Goal: Task Accomplishment & Management: Use online tool/utility

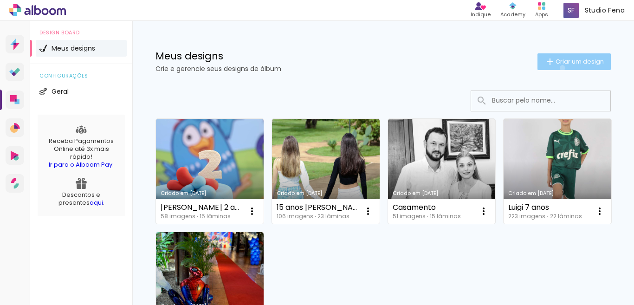
click at [552, 68] on paper-button "Criar um design" at bounding box center [573, 61] width 73 height 17
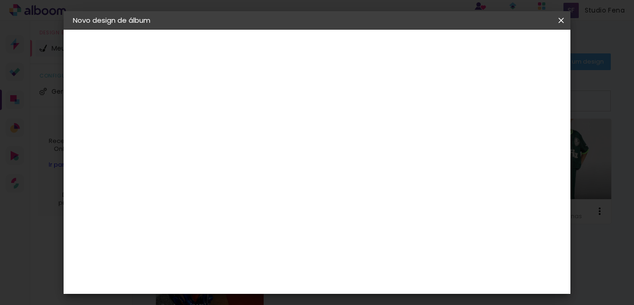
click at [224, 128] on input at bounding box center [224, 124] width 0 height 14
type input "Lorena 15 anos"
type paper-input "Lorena 15 anos"
click at [0, 0] on slot "Avançar" at bounding box center [0, 0] width 0 height 0
click at [0, 0] on slot "Tamanho Livre" at bounding box center [0, 0] width 0 height 0
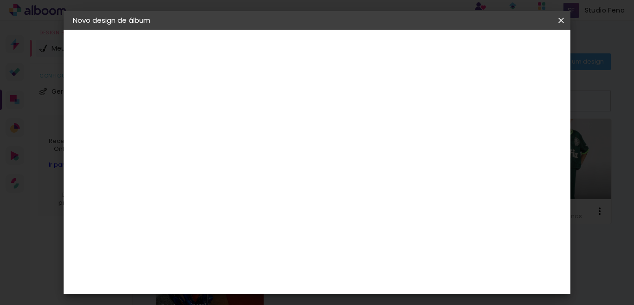
click at [398, 43] on paper-button "Avançar" at bounding box center [374, 49] width 45 height 16
drag, startPoint x: 378, startPoint y: 251, endPoint x: 368, endPoint y: 249, distance: 10.1
click at [368, 249] on input "60" at bounding box center [367, 250] width 24 height 14
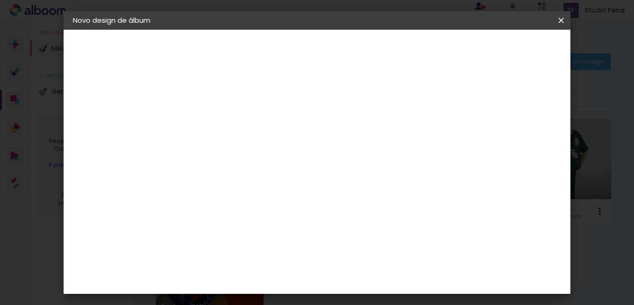
type input "40"
type paper-input "40"
drag, startPoint x: 237, startPoint y: 164, endPoint x: 224, endPoint y: 162, distance: 13.1
click at [224, 162] on input "30" at bounding box center [227, 168] width 24 height 14
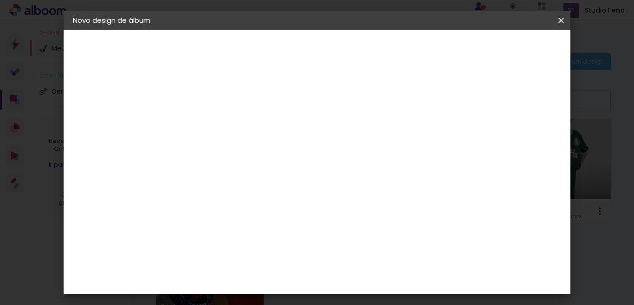
type input "25"
type paper-input "25"
click at [488, 54] on paper-button "Iniciar design" at bounding box center [458, 49] width 61 height 16
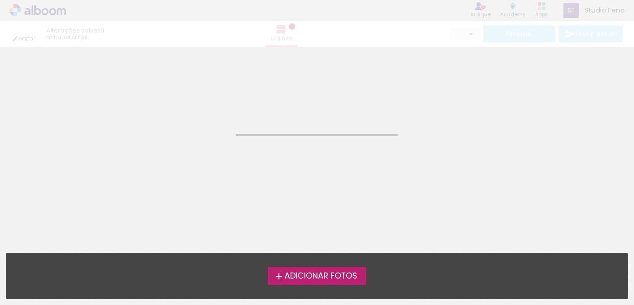
click at [343, 283] on label "Adicionar Fotos" at bounding box center [317, 276] width 99 height 18
click at [0, 0] on input "file" at bounding box center [0, 0] width 0 height 0
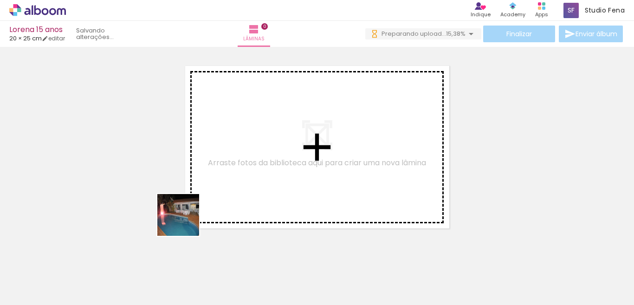
drag, startPoint x: 92, startPoint y: 280, endPoint x: 262, endPoint y: 132, distance: 224.8
click at [262, 132] on quentale-workspace at bounding box center [317, 152] width 634 height 305
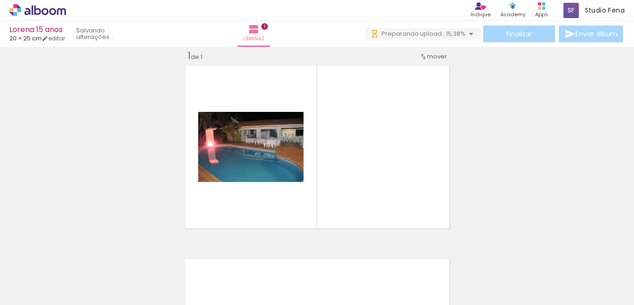
scroll to position [12, 0]
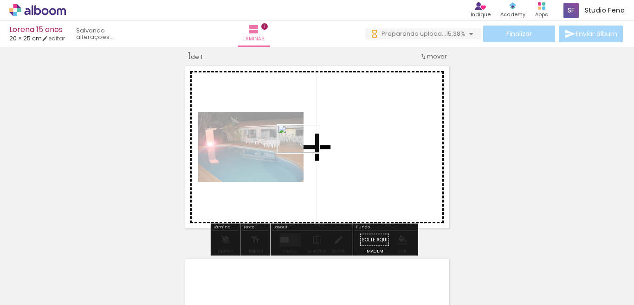
drag, startPoint x: 155, startPoint y: 275, endPoint x: 305, endPoint y: 153, distance: 193.8
click at [305, 153] on quentale-workspace at bounding box center [317, 152] width 634 height 305
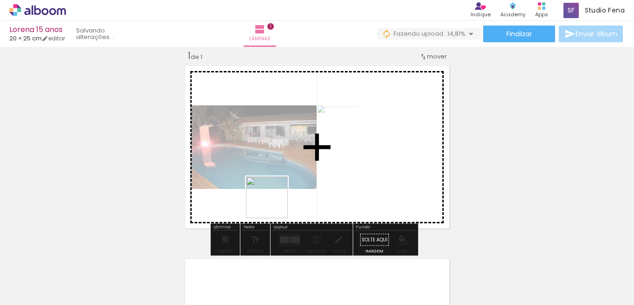
drag, startPoint x: 201, startPoint y: 278, endPoint x: 298, endPoint y: 144, distance: 165.4
click at [298, 144] on quentale-workspace at bounding box center [317, 152] width 634 height 305
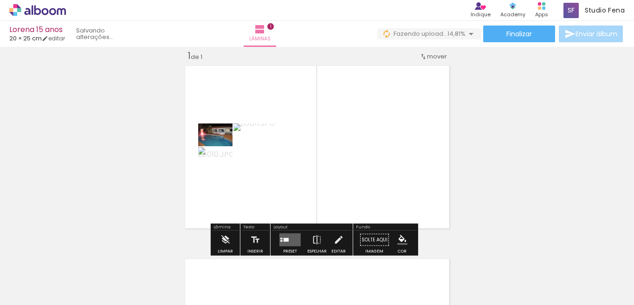
scroll to position [0, 0]
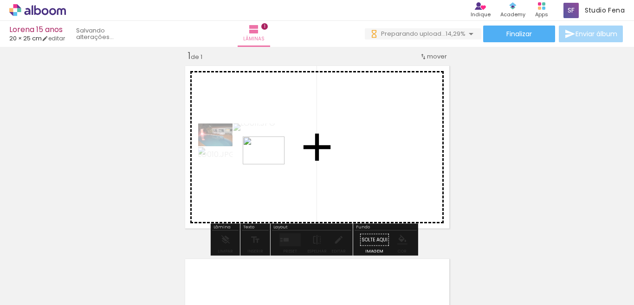
drag, startPoint x: 259, startPoint y: 275, endPoint x: 283, endPoint y: 182, distance: 95.4
click at [275, 144] on quentale-workspace at bounding box center [317, 152] width 634 height 305
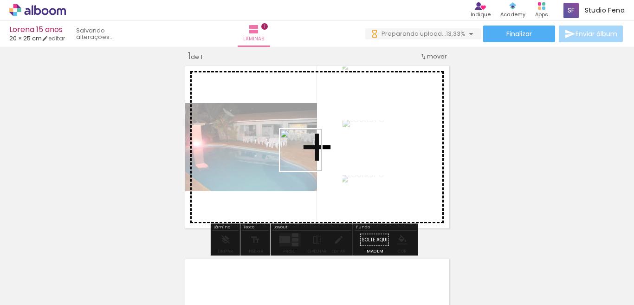
drag, startPoint x: 307, startPoint y: 269, endPoint x: 307, endPoint y: 142, distance: 127.1
click at [307, 143] on quentale-workspace at bounding box center [317, 152] width 634 height 305
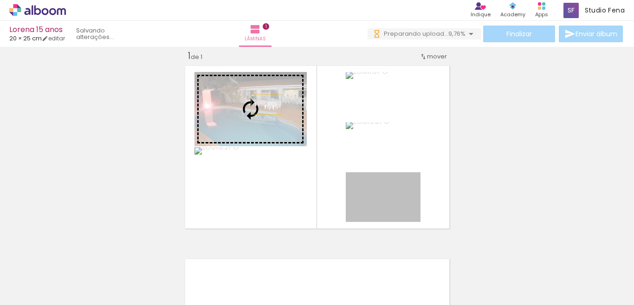
drag, startPoint x: 395, startPoint y: 210, endPoint x: 259, endPoint y: 102, distance: 174.0
click at [0, 0] on slot at bounding box center [0, 0] width 0 height 0
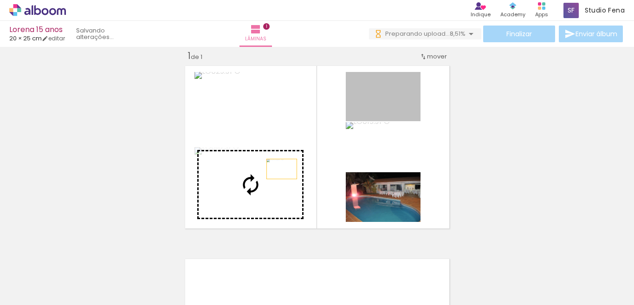
drag, startPoint x: 394, startPoint y: 92, endPoint x: 277, endPoint y: 170, distance: 140.2
click at [0, 0] on slot at bounding box center [0, 0] width 0 height 0
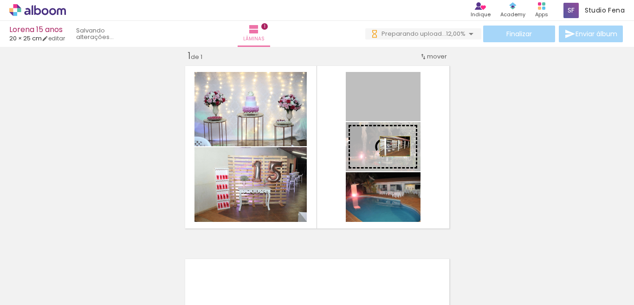
drag, startPoint x: 395, startPoint y: 106, endPoint x: 390, endPoint y: 147, distance: 41.0
click at [0, 0] on slot at bounding box center [0, 0] width 0 height 0
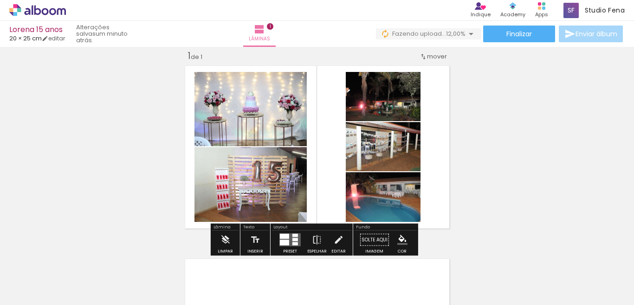
click at [289, 241] on quentale-layouter at bounding box center [289, 239] width 21 height 13
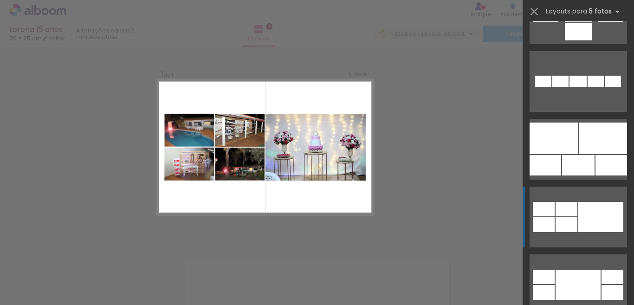
scroll to position [603, 0]
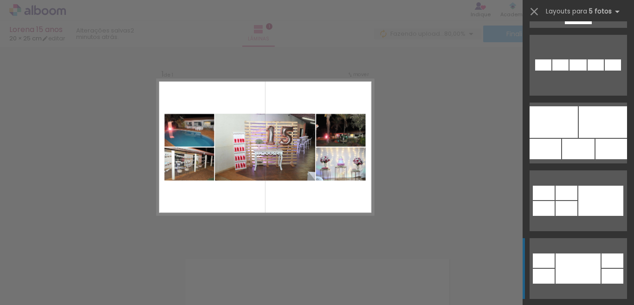
click at [582, 263] on div at bounding box center [577, 268] width 45 height 30
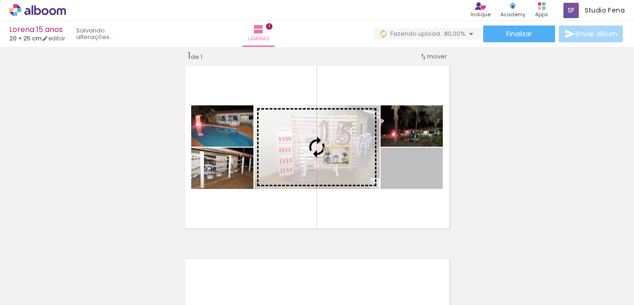
drag, startPoint x: 428, startPoint y: 183, endPoint x: 331, endPoint y: 155, distance: 101.4
click at [0, 0] on slot at bounding box center [0, 0] width 0 height 0
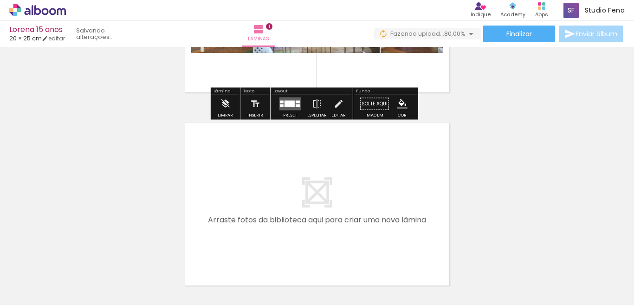
scroll to position [197, 0]
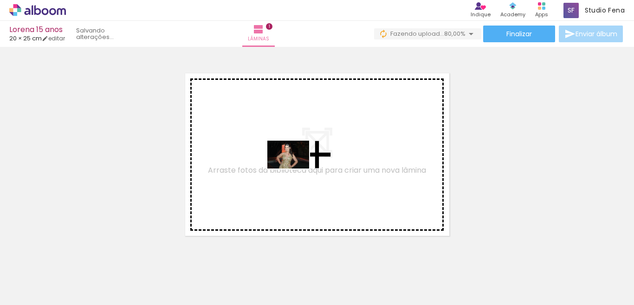
drag, startPoint x: 358, startPoint y: 275, endPoint x: 295, endPoint y: 168, distance: 124.3
click at [295, 168] on quentale-workspace at bounding box center [317, 152] width 634 height 305
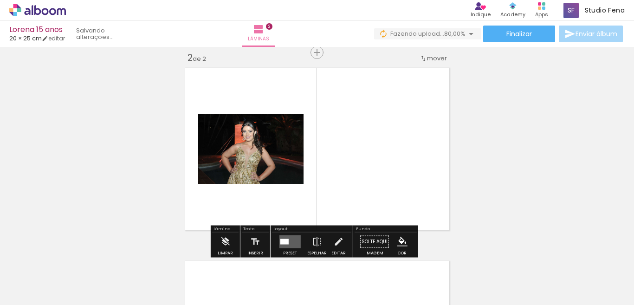
scroll to position [205, 0]
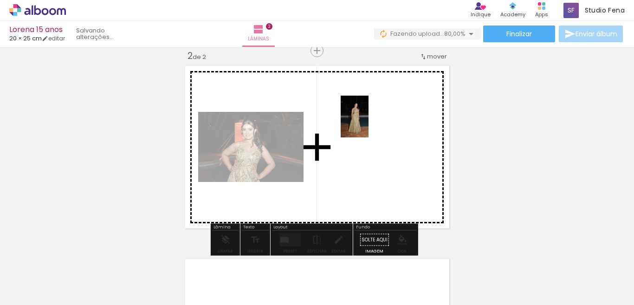
drag, startPoint x: 412, startPoint y: 289, endPoint x: 368, endPoint y: 117, distance: 177.5
click at [368, 117] on quentale-workspace at bounding box center [317, 152] width 634 height 305
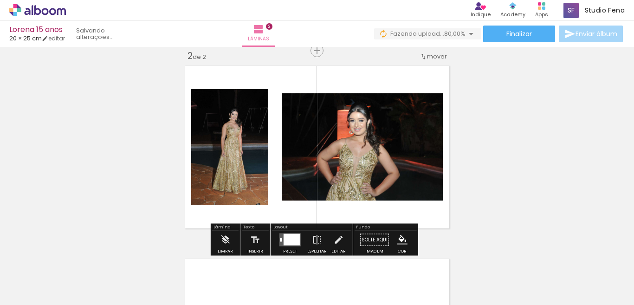
click at [288, 241] on div at bounding box center [291, 240] width 16 height 12
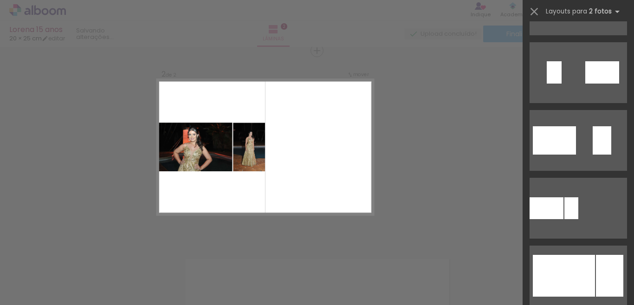
scroll to position [417, 0]
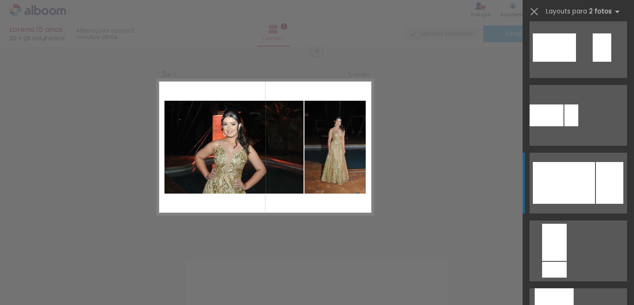
click at [571, 188] on div at bounding box center [563, 183] width 62 height 42
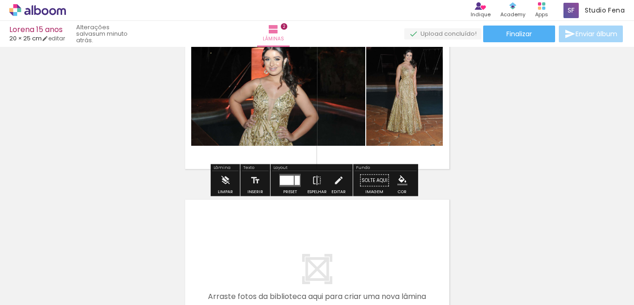
scroll to position [344, 0]
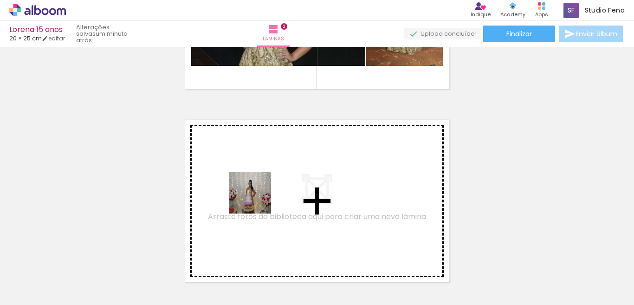
drag, startPoint x: 173, startPoint y: 286, endPoint x: 275, endPoint y: 172, distance: 154.0
click at [275, 172] on quentale-workspace at bounding box center [317, 152] width 634 height 305
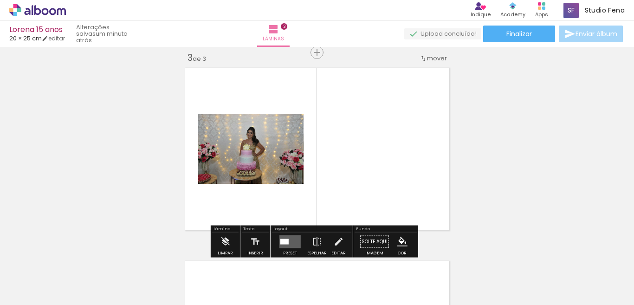
scroll to position [397, 0]
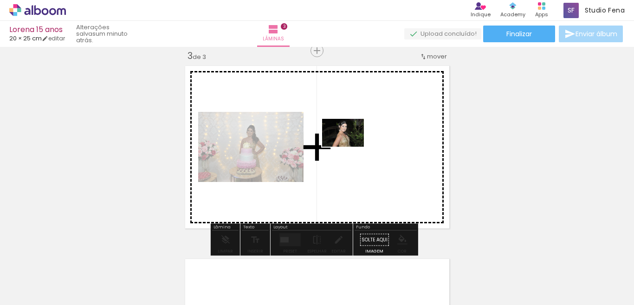
drag, startPoint x: 217, startPoint y: 280, endPoint x: 352, endPoint y: 144, distance: 192.2
click at [352, 144] on quentale-workspace at bounding box center [317, 152] width 634 height 305
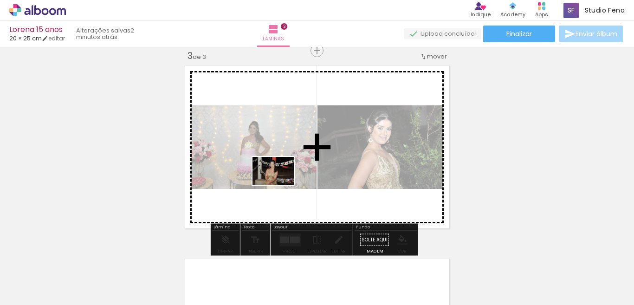
drag, startPoint x: 386, startPoint y: 289, endPoint x: 275, endPoint y: 178, distance: 156.8
click at [275, 178] on quentale-workspace at bounding box center [317, 152] width 634 height 305
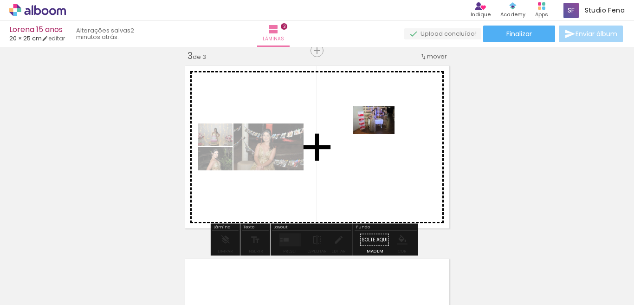
drag, startPoint x: 326, startPoint y: 283, endPoint x: 380, endPoint y: 134, distance: 159.5
click at [380, 134] on quentale-workspace at bounding box center [317, 152] width 634 height 305
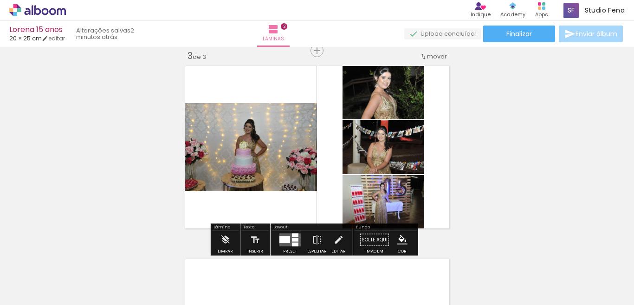
click at [292, 240] on div at bounding box center [295, 240] width 6 height 4
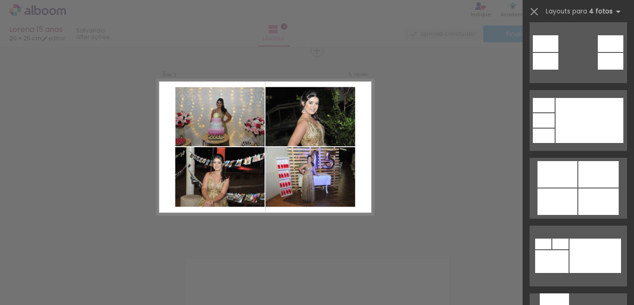
scroll to position [417, 0]
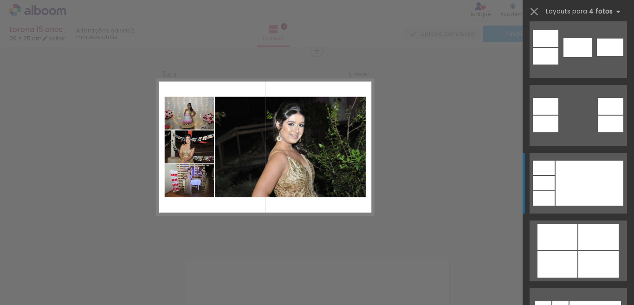
click at [587, 179] on div at bounding box center [589, 182] width 68 height 45
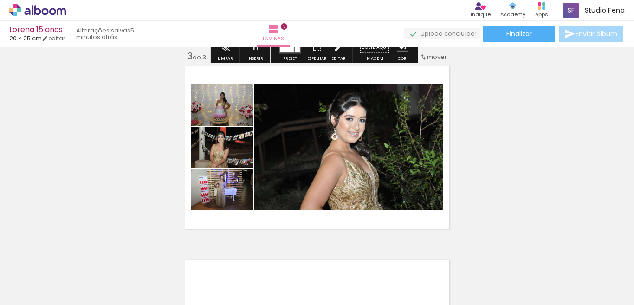
scroll to position [397, 0]
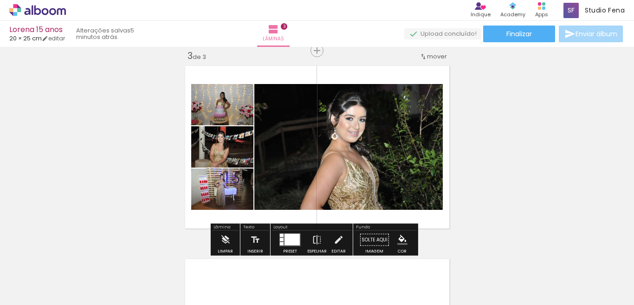
click at [294, 236] on div at bounding box center [291, 240] width 15 height 12
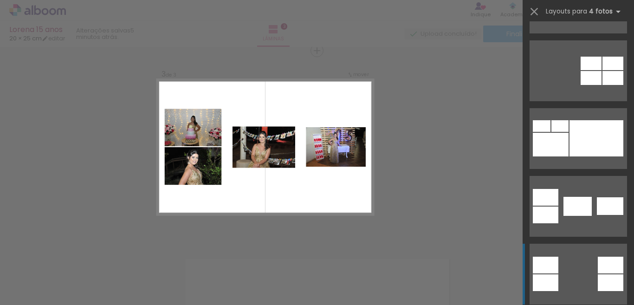
scroll to position [217, 0]
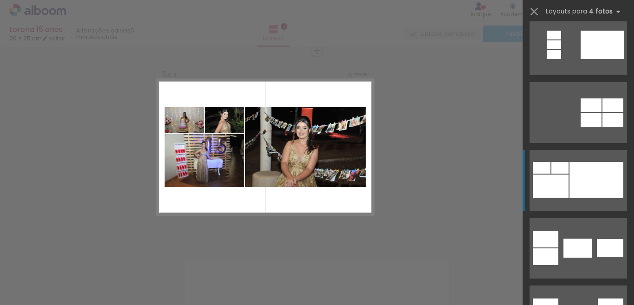
click at [580, 163] on div at bounding box center [596, 180] width 54 height 36
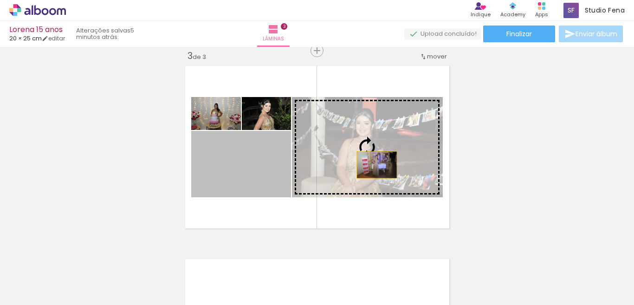
drag, startPoint x: 259, startPoint y: 169, endPoint x: 373, endPoint y: 165, distance: 113.7
click at [0, 0] on slot at bounding box center [0, 0] width 0 height 0
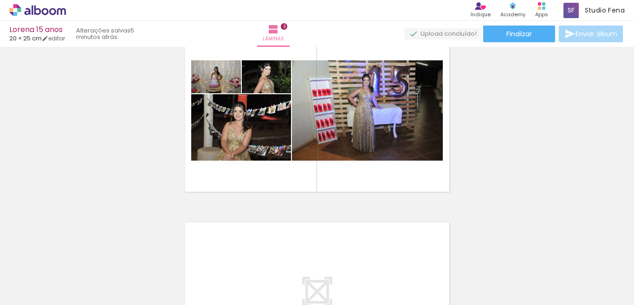
scroll to position [444, 0]
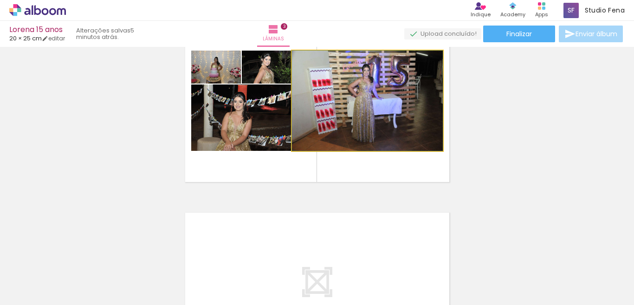
click at [391, 104] on quentale-photo at bounding box center [367, 101] width 151 height 100
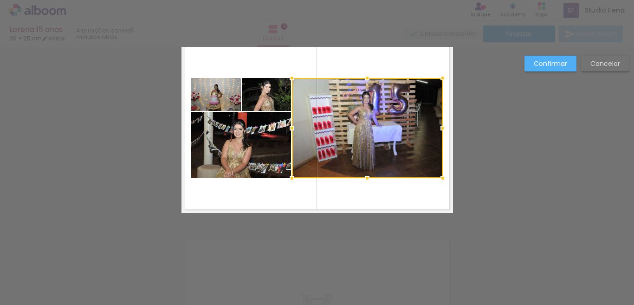
scroll to position [397, 0]
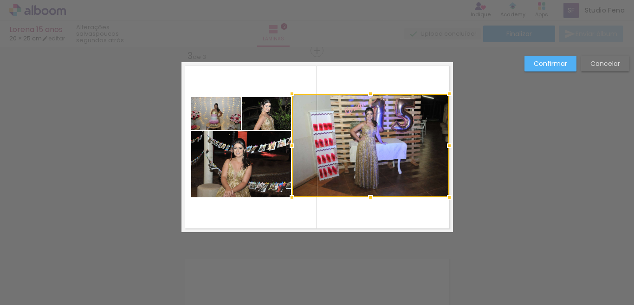
drag, startPoint x: 442, startPoint y: 93, endPoint x: 447, endPoint y: 90, distance: 5.7
click at [447, 90] on div at bounding box center [449, 93] width 19 height 19
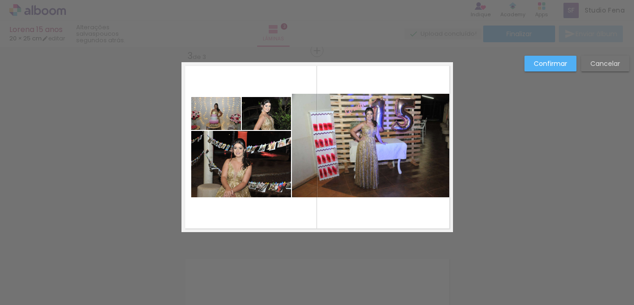
click at [442, 145] on quentale-photo at bounding box center [370, 145] width 157 height 103
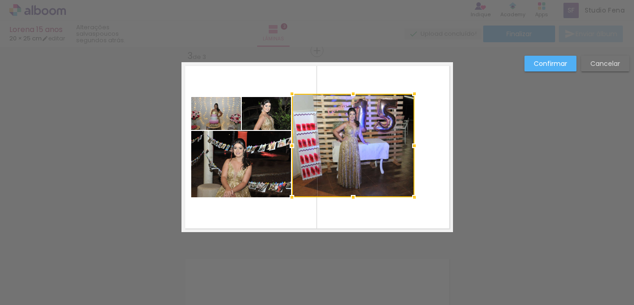
drag, startPoint x: 443, startPoint y: 145, endPoint x: 410, endPoint y: 141, distance: 33.2
click at [410, 141] on div at bounding box center [414, 145] width 19 height 19
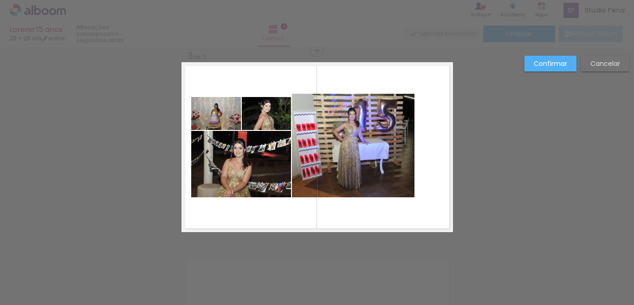
click at [394, 185] on quentale-photo at bounding box center [353, 145] width 122 height 103
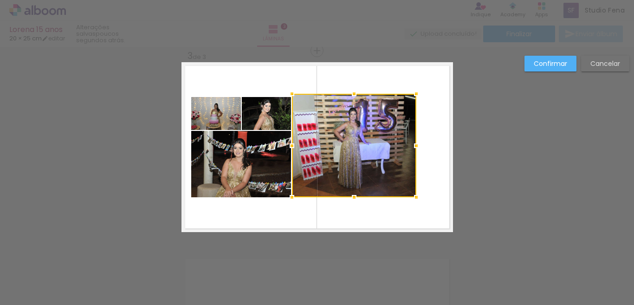
click at [415, 198] on div at bounding box center [416, 197] width 19 height 19
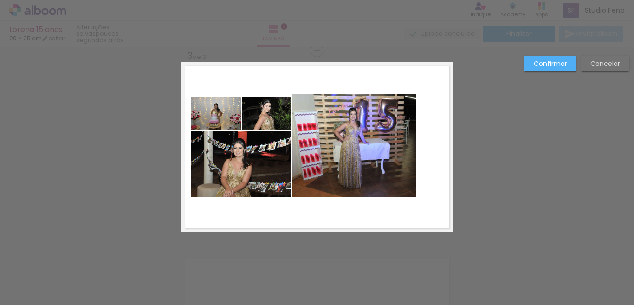
click at [492, 190] on div "Confirmar Cancelar" at bounding box center [317, 46] width 634 height 794
click at [0, 0] on slot "Cancelar" at bounding box center [0, 0] width 0 height 0
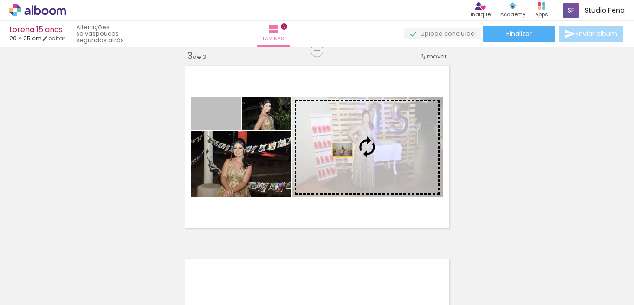
drag, startPoint x: 232, startPoint y: 122, endPoint x: 359, endPoint y: 150, distance: 129.6
click at [0, 0] on slot at bounding box center [0, 0] width 0 height 0
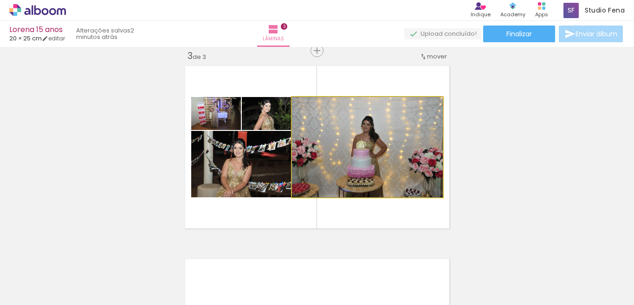
click at [376, 149] on quentale-photo at bounding box center [367, 147] width 151 height 100
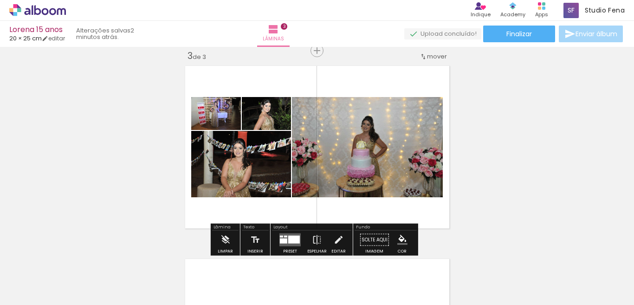
click at [527, 169] on div "Inserir lâmina 1 de 3 Inserir lâmina 2 de 3 Inserir lâmina 3 de 3" at bounding box center [317, 39] width 634 height 772
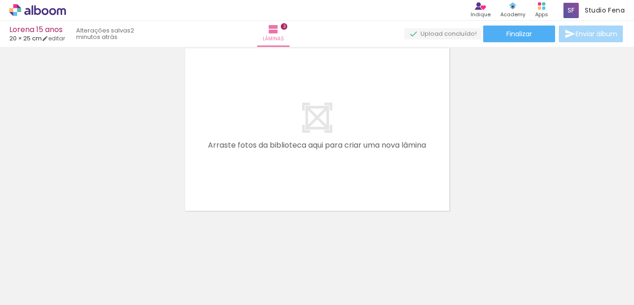
scroll to position [0, 378]
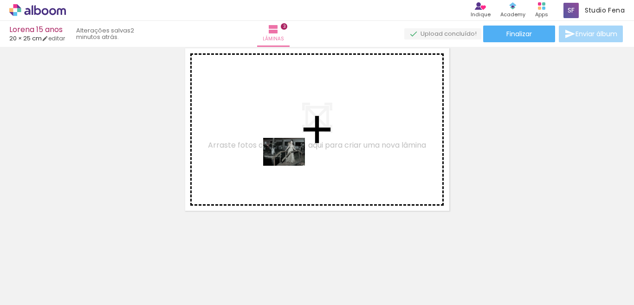
drag, startPoint x: 175, startPoint y: 281, endPoint x: 291, endPoint y: 165, distance: 163.6
click at [291, 165] on quentale-workspace at bounding box center [317, 152] width 634 height 305
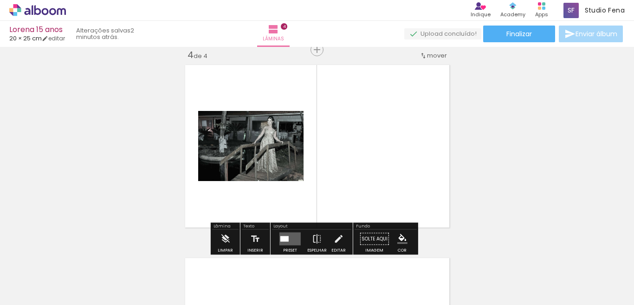
scroll to position [590, 0]
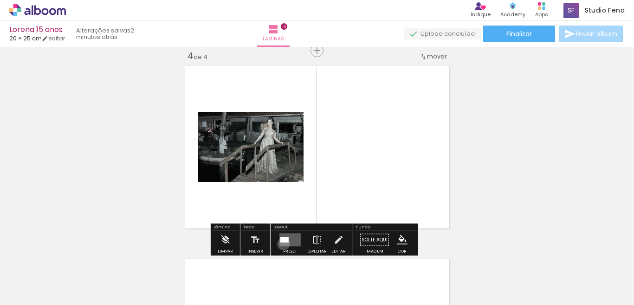
click at [281, 243] on quentale-layouter at bounding box center [289, 239] width 21 height 13
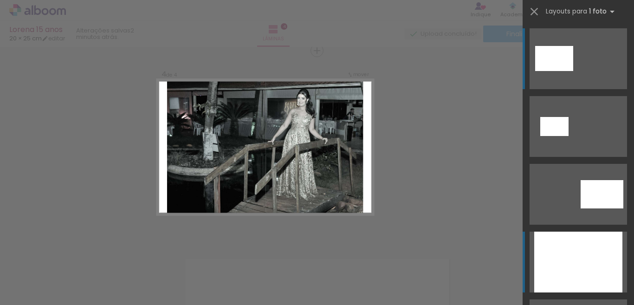
click at [572, 256] on div at bounding box center [578, 261] width 88 height 61
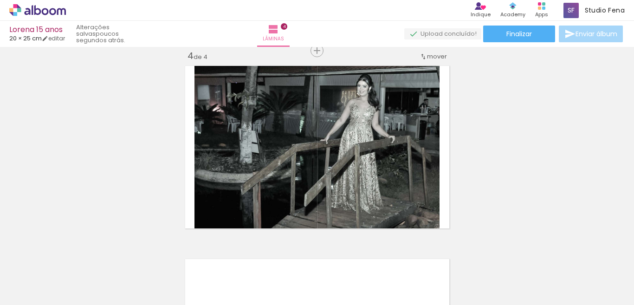
scroll to position [0, 431]
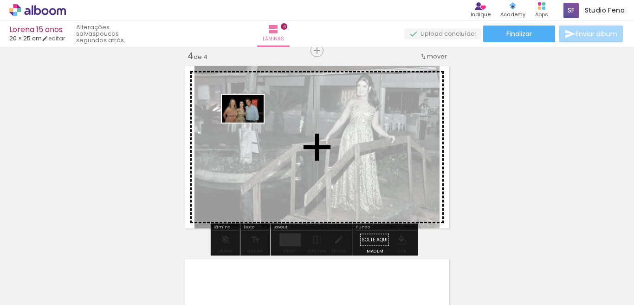
drag, startPoint x: 290, startPoint y: 278, endPoint x: 249, endPoint y: 122, distance: 161.1
click at [249, 122] on quentale-workspace at bounding box center [317, 152] width 634 height 305
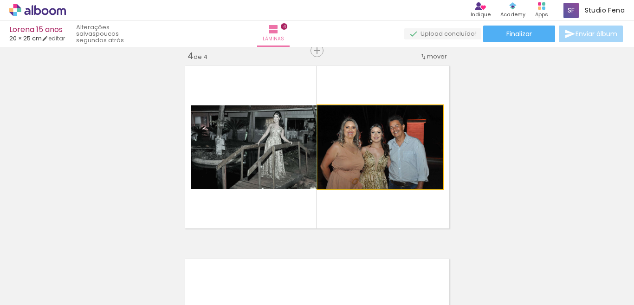
drag, startPoint x: 379, startPoint y: 170, endPoint x: 334, endPoint y: 160, distance: 45.6
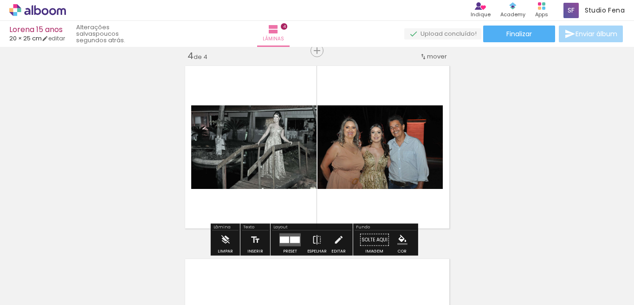
click at [290, 240] on div at bounding box center [295, 240] width 10 height 6
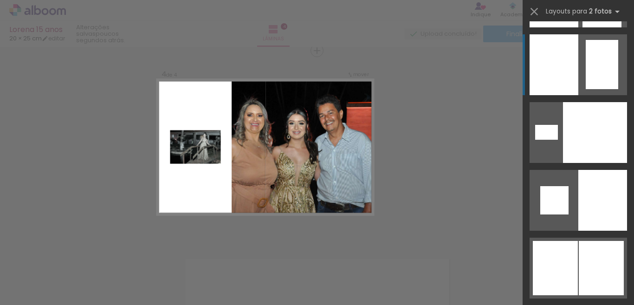
scroll to position [2087, 0]
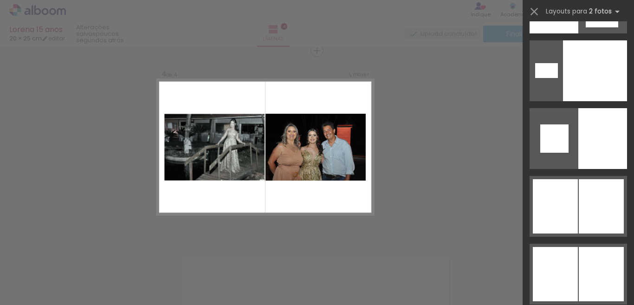
click at [305, 152] on quentale-photo at bounding box center [315, 147] width 100 height 67
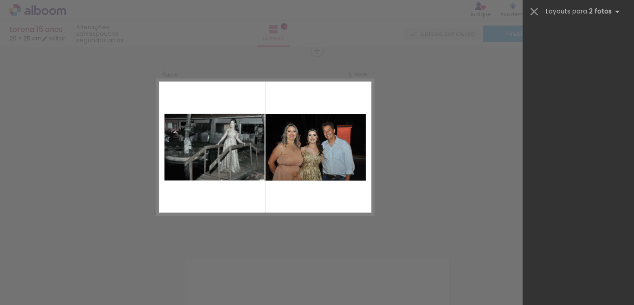
scroll to position [0, 0]
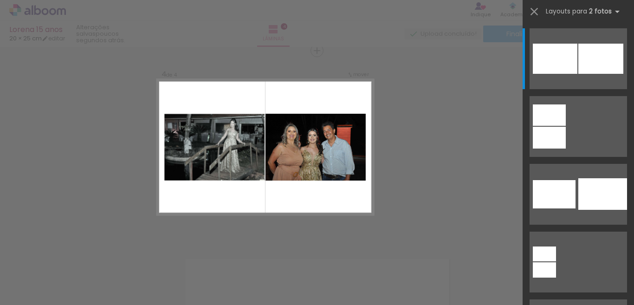
drag, startPoint x: 305, startPoint y: 152, endPoint x: 321, endPoint y: 121, distance: 34.6
click at [321, 121] on quentale-photo at bounding box center [315, 147] width 100 height 67
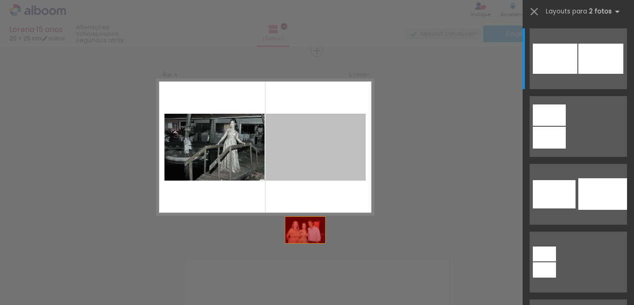
drag, startPoint x: 317, startPoint y: 150, endPoint x: 297, endPoint y: 258, distance: 109.9
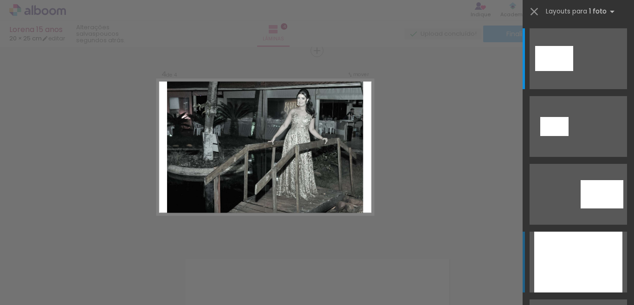
click at [592, 246] on div at bounding box center [578, 261] width 88 height 61
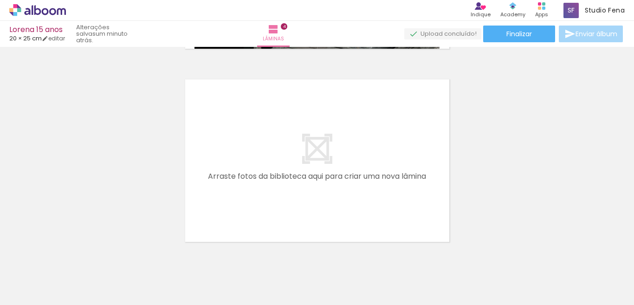
scroll to position [776, 0]
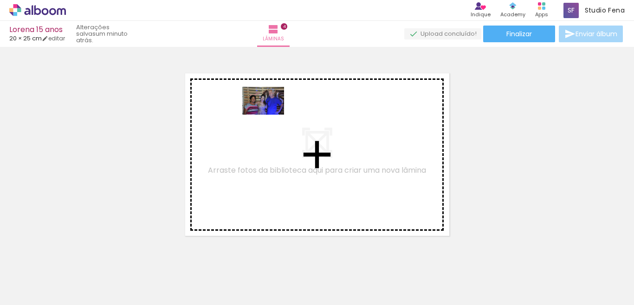
drag, startPoint x: 345, startPoint y: 283, endPoint x: 336, endPoint y: 179, distance: 104.3
click at [269, 114] on quentale-workspace at bounding box center [317, 152] width 634 height 305
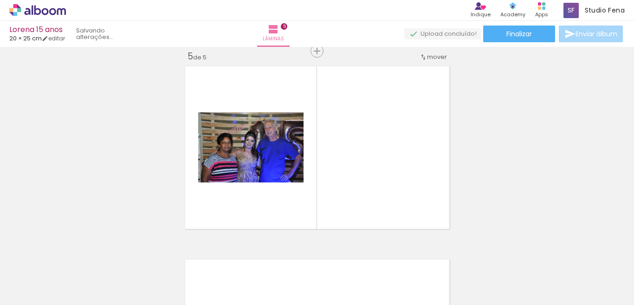
scroll to position [783, 0]
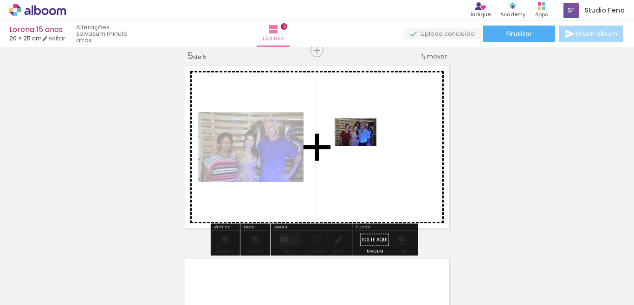
drag, startPoint x: 400, startPoint y: 288, endPoint x: 362, endPoint y: 145, distance: 148.4
click at [362, 145] on quentale-workspace at bounding box center [317, 152] width 634 height 305
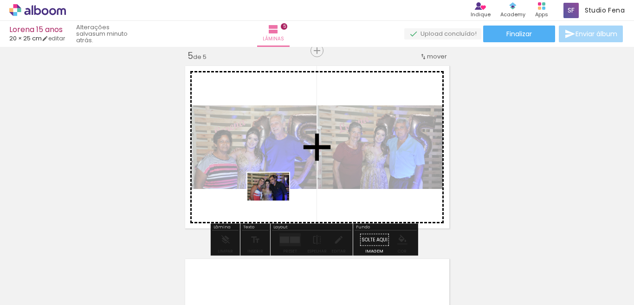
drag, startPoint x: 447, startPoint y: 280, endPoint x: 275, endPoint y: 200, distance: 189.5
click at [275, 200] on quentale-workspace at bounding box center [317, 152] width 634 height 305
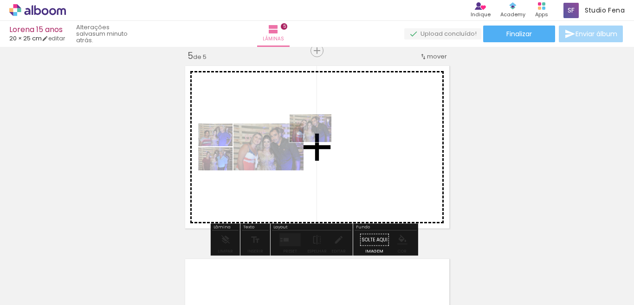
drag, startPoint x: 441, startPoint y: 283, endPoint x: 317, endPoint y: 141, distance: 188.0
click at [317, 141] on quentale-workspace at bounding box center [317, 152] width 634 height 305
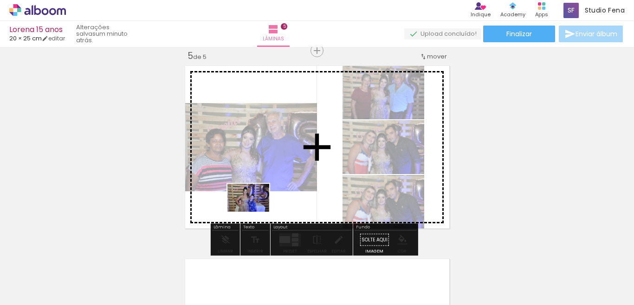
drag, startPoint x: 502, startPoint y: 282, endPoint x: 255, endPoint y: 211, distance: 257.3
click at [255, 211] on quentale-workspace at bounding box center [317, 152] width 634 height 305
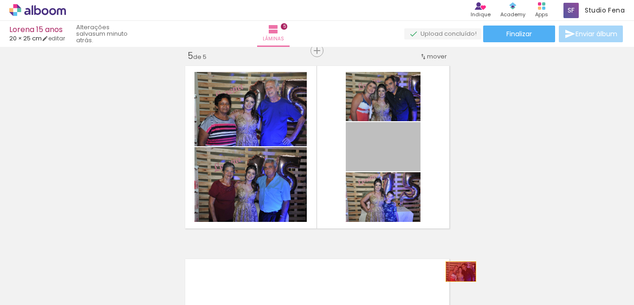
drag, startPoint x: 397, startPoint y: 151, endPoint x: 456, endPoint y: 272, distance: 134.6
click at [456, 272] on quentale-workspace at bounding box center [317, 152] width 634 height 305
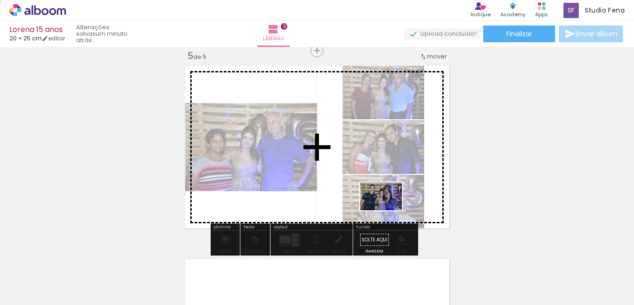
drag, startPoint x: 540, startPoint y: 286, endPoint x: 384, endPoint y: 208, distance: 174.8
click at [384, 208] on quentale-workspace at bounding box center [317, 152] width 634 height 305
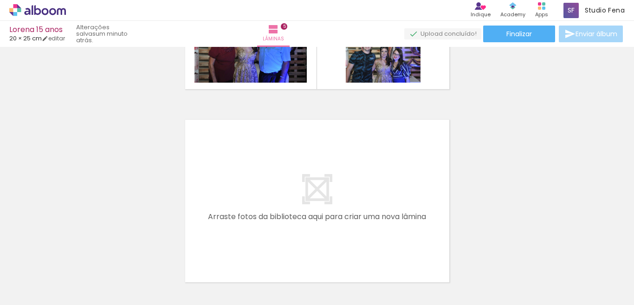
scroll to position [0, 731]
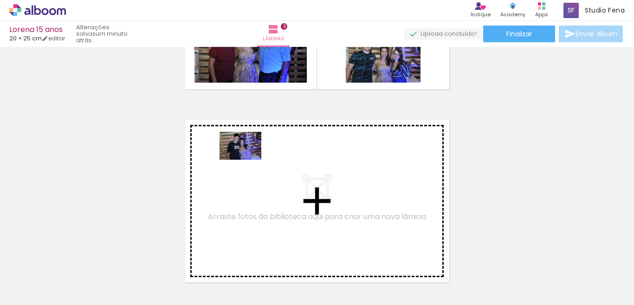
drag, startPoint x: 306, startPoint y: 283, endPoint x: 247, endPoint y: 160, distance: 136.5
click at [247, 160] on quentale-workspace at bounding box center [317, 152] width 634 height 305
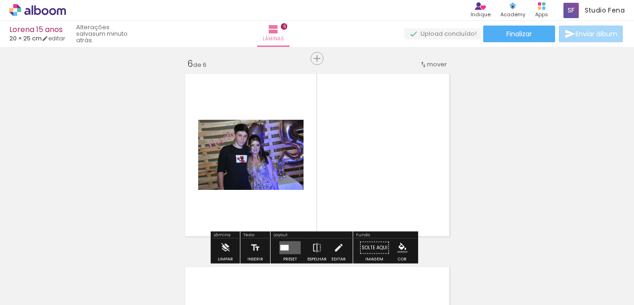
scroll to position [976, 0]
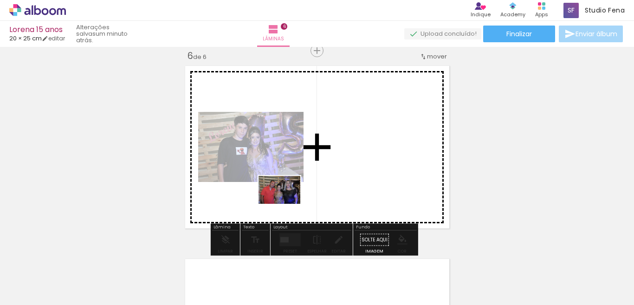
drag, startPoint x: 351, startPoint y: 280, endPoint x: 283, endPoint y: 202, distance: 103.3
click at [284, 202] on quentale-workspace at bounding box center [317, 152] width 634 height 305
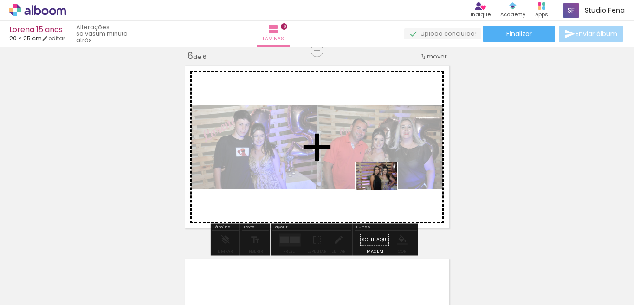
drag, startPoint x: 414, startPoint y: 279, endPoint x: 383, endPoint y: 190, distance: 94.3
click at [383, 190] on quentale-workspace at bounding box center [317, 152] width 634 height 305
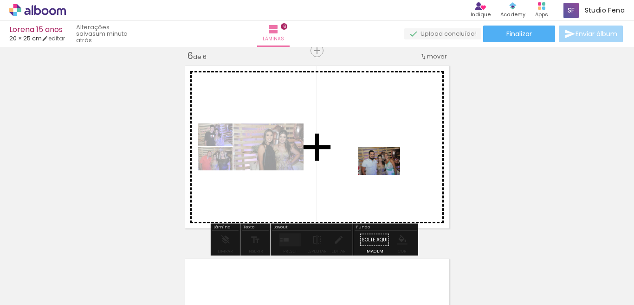
drag, startPoint x: 462, startPoint y: 282, endPoint x: 382, endPoint y: 169, distance: 138.3
click at [382, 169] on quentale-workspace at bounding box center [317, 152] width 634 height 305
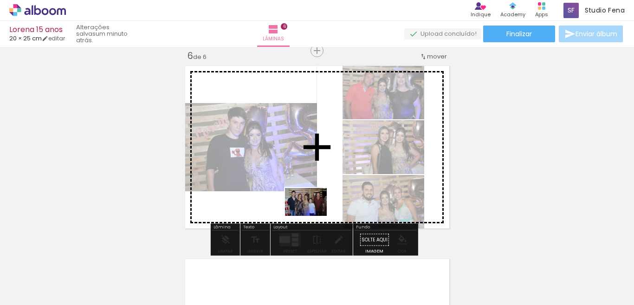
drag, startPoint x: 512, startPoint y: 282, endPoint x: 304, endPoint y: 213, distance: 219.0
click at [304, 213] on quentale-workspace at bounding box center [317, 152] width 634 height 305
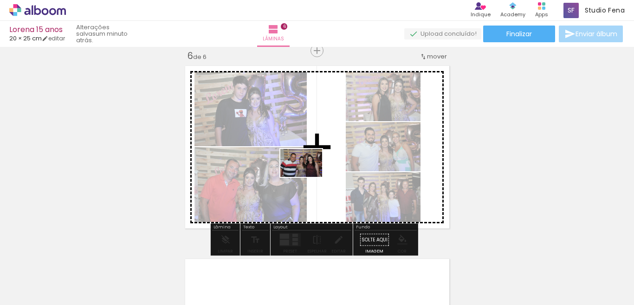
drag, startPoint x: 558, startPoint y: 282, endPoint x: 308, endPoint y: 177, distance: 271.8
click at [308, 177] on quentale-workspace at bounding box center [317, 152] width 634 height 305
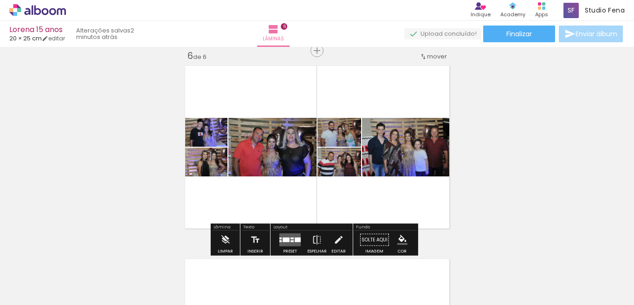
click at [295, 239] on div at bounding box center [297, 239] width 6 height 5
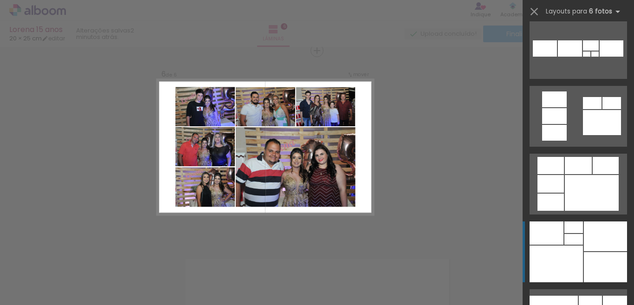
scroll to position [788, 0]
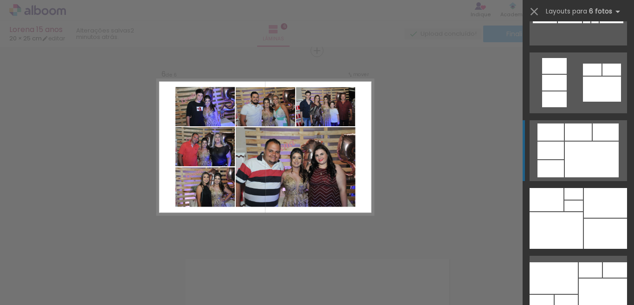
click at [594, 170] on div at bounding box center [591, 159] width 54 height 36
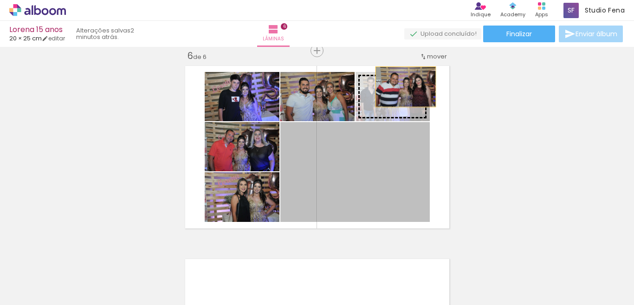
drag, startPoint x: 380, startPoint y: 187, endPoint x: 401, endPoint y: 86, distance: 102.8
click at [0, 0] on slot at bounding box center [0, 0] width 0 height 0
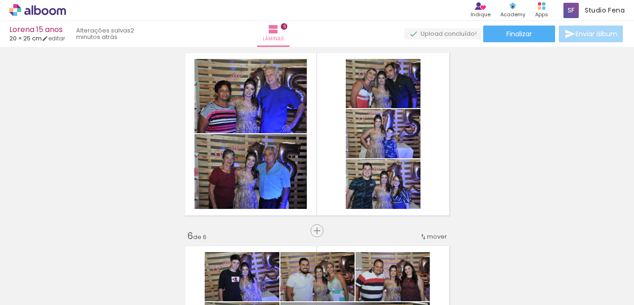
scroll to position [791, 0]
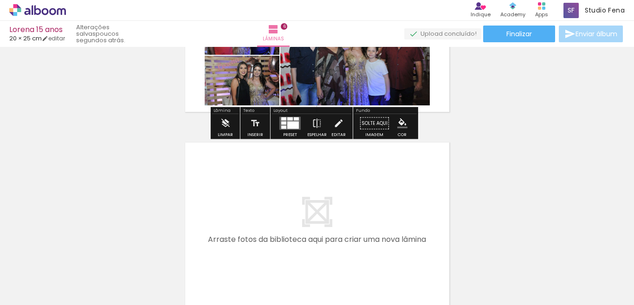
scroll to position [1115, 0]
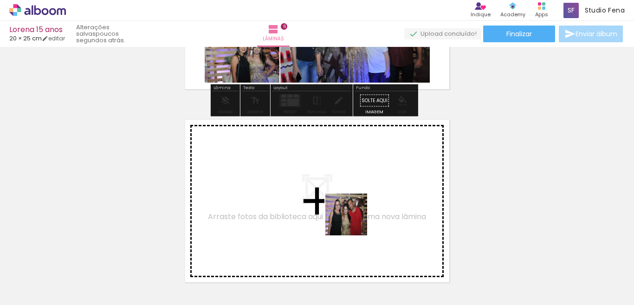
drag, startPoint x: 383, startPoint y: 277, endPoint x: 340, endPoint y: 191, distance: 96.4
click at [340, 191] on quentale-workspace at bounding box center [317, 152] width 634 height 305
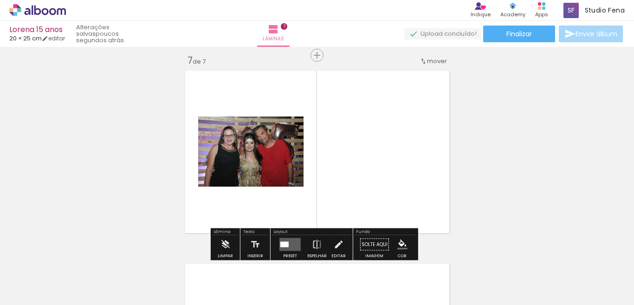
scroll to position [1169, 0]
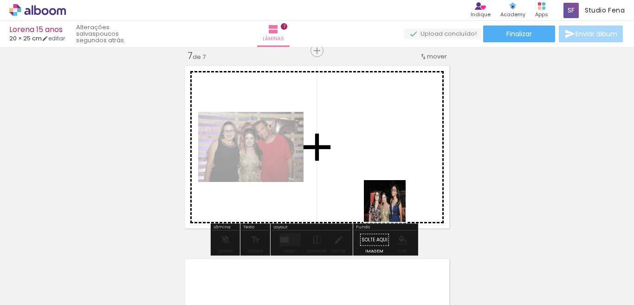
drag, startPoint x: 493, startPoint y: 283, endPoint x: 373, endPoint y: 178, distance: 159.7
click at [373, 178] on quentale-workspace at bounding box center [317, 152] width 634 height 305
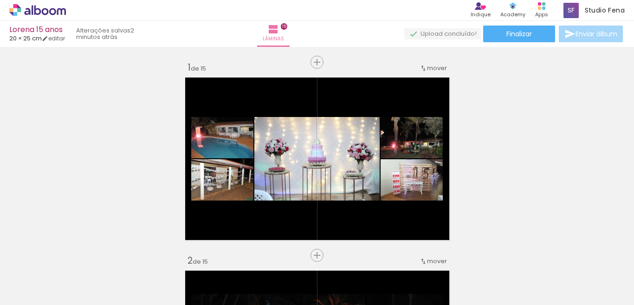
click at [0, 0] on div at bounding box center [0, 0] width 0 height 0
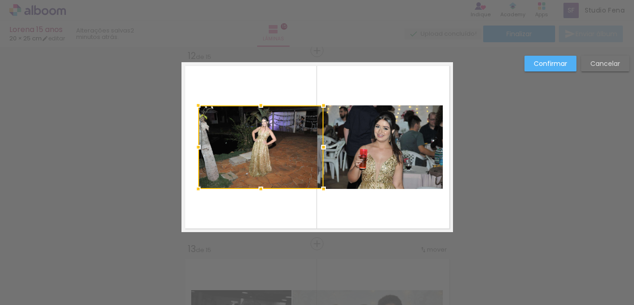
scroll to position [0, 2042]
click at [0, 0] on slot "Cancelar" at bounding box center [0, 0] width 0 height 0
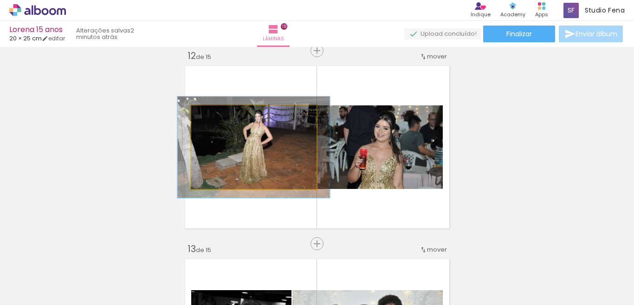
drag, startPoint x: 210, startPoint y: 115, endPoint x: 217, endPoint y: 115, distance: 7.0
click at [217, 115] on div at bounding box center [219, 115] width 8 height 8
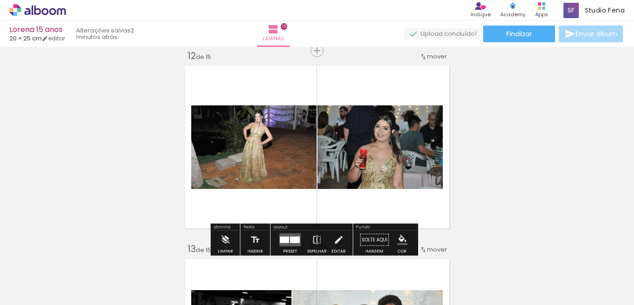
click at [399, 162] on quentale-photo at bounding box center [379, 146] width 125 height 83
click at [290, 237] on div at bounding box center [295, 240] width 10 height 6
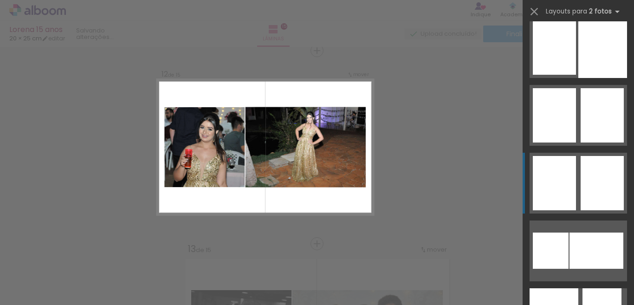
scroll to position [1670, 0]
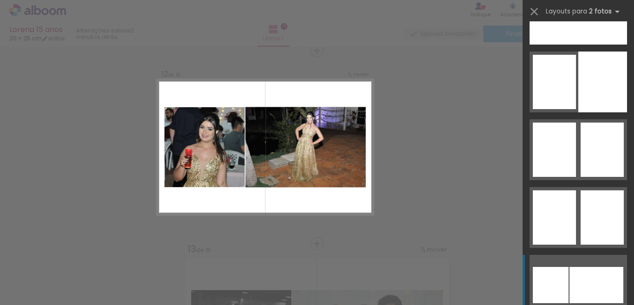
click at [600, 268] on div at bounding box center [596, 285] width 54 height 36
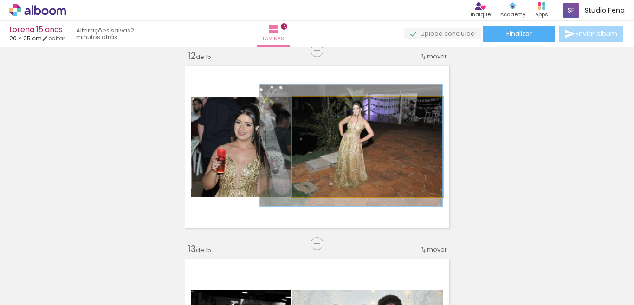
drag, startPoint x: 385, startPoint y: 155, endPoint x: 369, endPoint y: 153, distance: 16.3
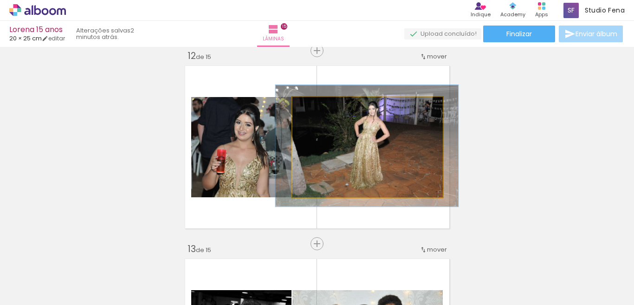
drag, startPoint x: 349, startPoint y: 143, endPoint x: 365, endPoint y: 144, distance: 15.8
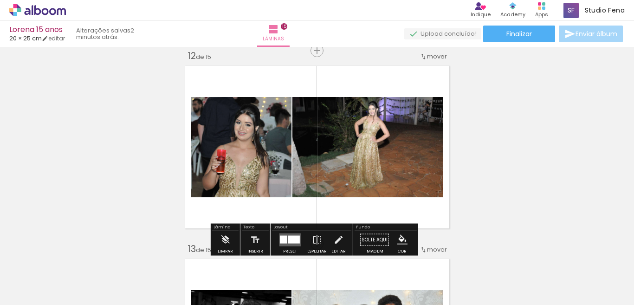
click at [362, 147] on quentale-photo at bounding box center [367, 147] width 150 height 100
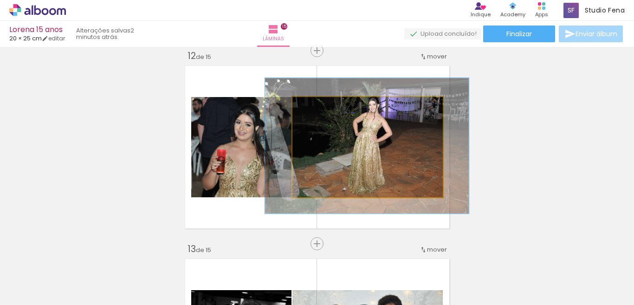
drag, startPoint x: 316, startPoint y: 107, endPoint x: 321, endPoint y: 107, distance: 5.1
click at [322, 107] on div at bounding box center [326, 106] width 8 height 8
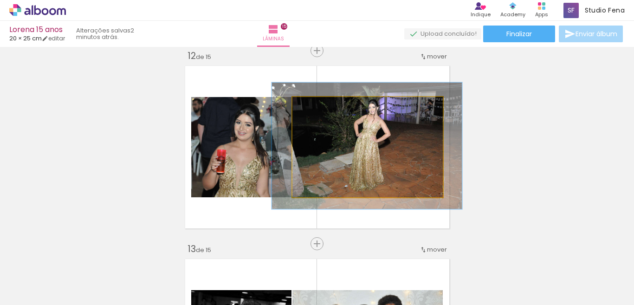
type paper-slider "126"
click at [316, 106] on div at bounding box center [323, 106] width 15 height 15
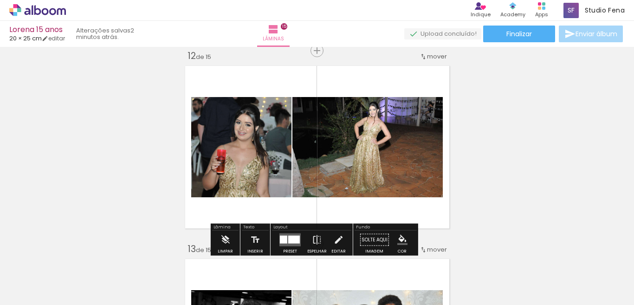
click at [205, 145] on quentale-photo at bounding box center [241, 147] width 100 height 100
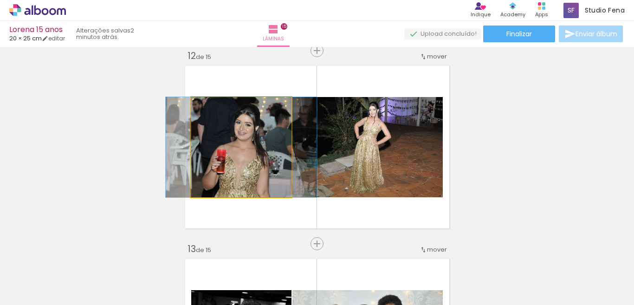
click at [223, 155] on quentale-photo at bounding box center [241, 147] width 100 height 100
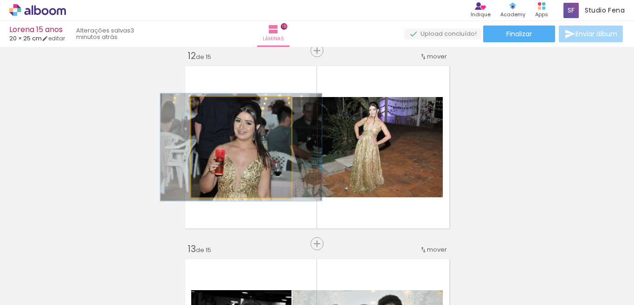
type paper-slider "107"
click at [212, 106] on div at bounding box center [215, 106] width 8 height 8
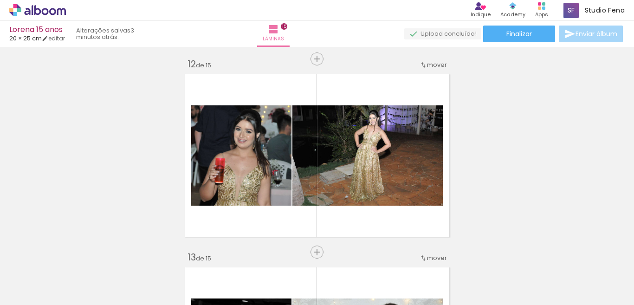
scroll to position [2134, 0]
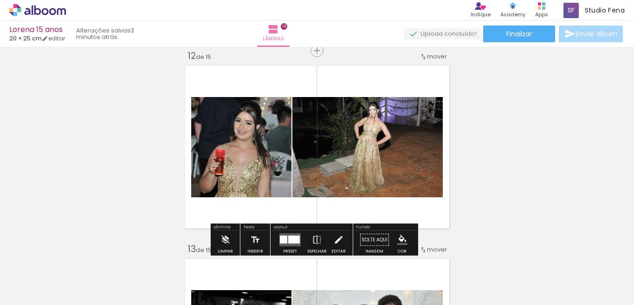
click at [397, 237] on iron-icon "color picker" at bounding box center [402, 240] width 10 height 10
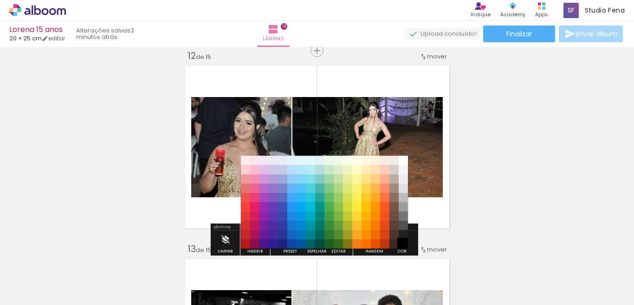
click at [399, 244] on paper-item "#000000" at bounding box center [402, 243] width 9 height 9
click at [344, 216] on paper-item "#c0ca33" at bounding box center [347, 215] width 9 height 9
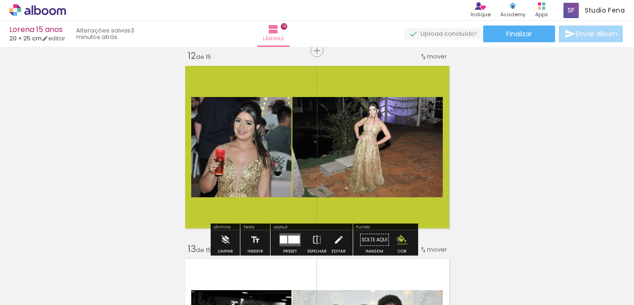
click at [397, 239] on iron-icon "color picker" at bounding box center [402, 240] width 10 height 10
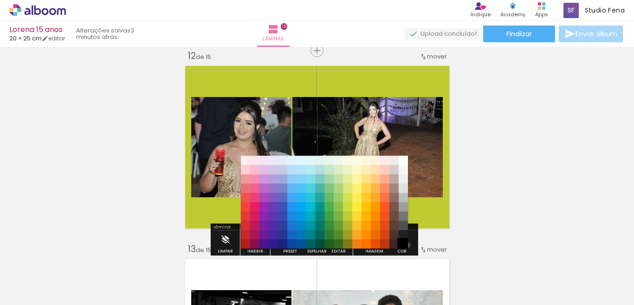
click at [403, 245] on paper-item "#000000" at bounding box center [402, 243] width 9 height 9
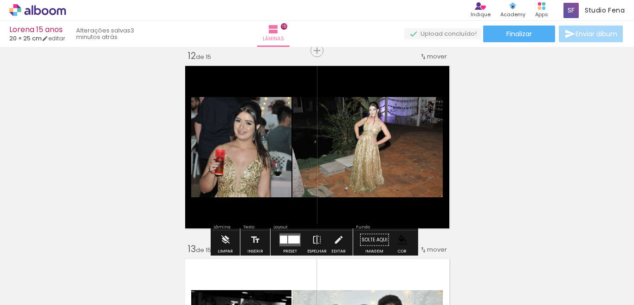
scroll to position [2227, 0]
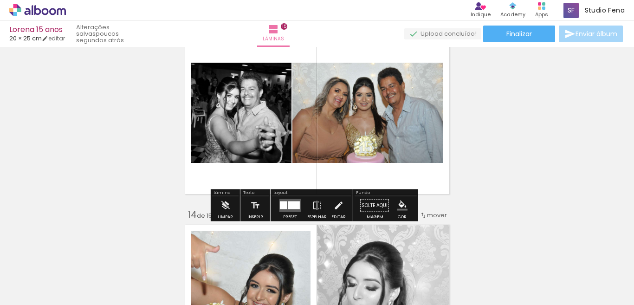
scroll to position [2365, 0]
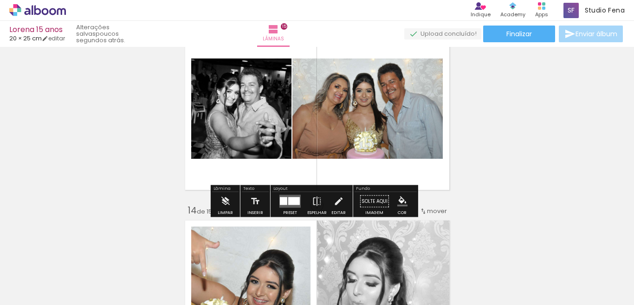
click at [399, 203] on iron-icon "color picker" at bounding box center [402, 201] width 10 height 10
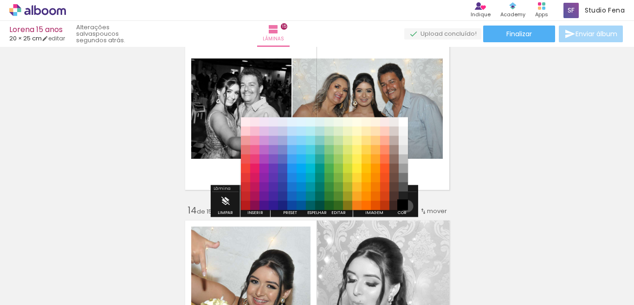
click at [403, 206] on paper-item "#000000" at bounding box center [402, 205] width 9 height 9
click at [401, 198] on paper-item "#212121" at bounding box center [402, 196] width 9 height 9
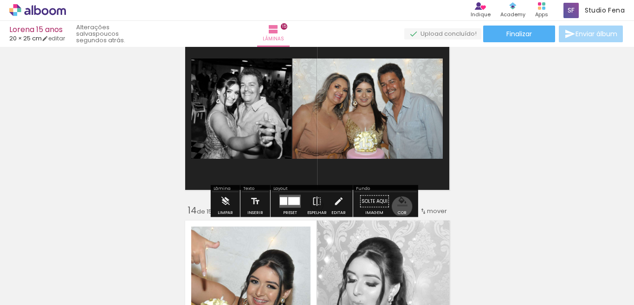
click at [398, 206] on paper-menu-button "#ffebee #ffcdd2 #ef9a9a #e57373 #ef5350 #f44336 #e53935 #d32f2f #c62828 #b71c1c…" at bounding box center [402, 201] width 18 height 18
click at [397, 205] on iron-icon "color picker" at bounding box center [402, 201] width 10 height 10
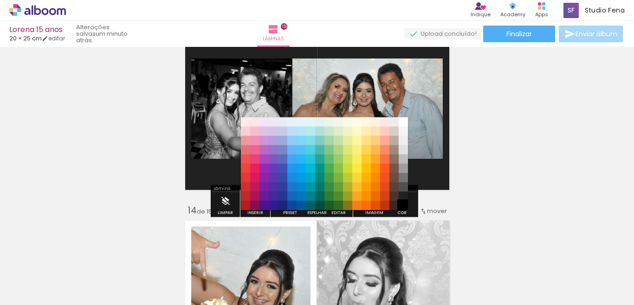
click at [404, 205] on paper-item "#000000" at bounding box center [402, 205] width 9 height 9
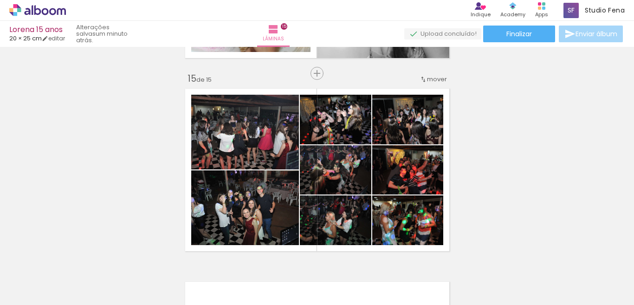
scroll to position [2736, 0]
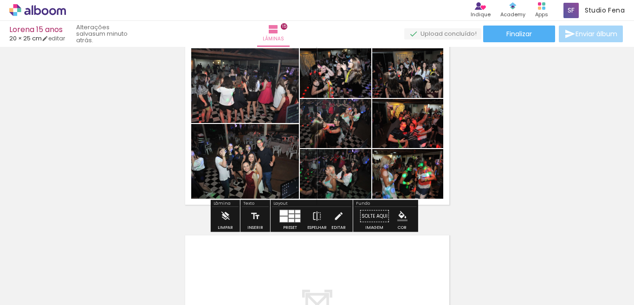
click at [399, 219] on iron-icon "color picker" at bounding box center [402, 216] width 10 height 10
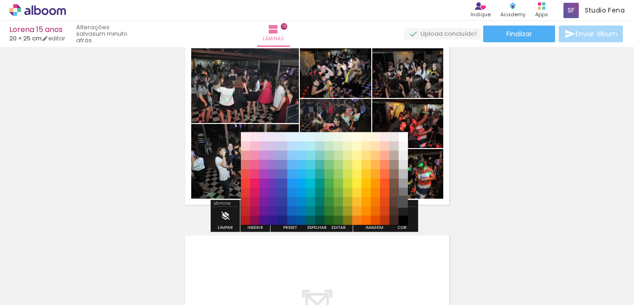
click at [404, 203] on paper-item "#515151" at bounding box center [402, 201] width 9 height 9
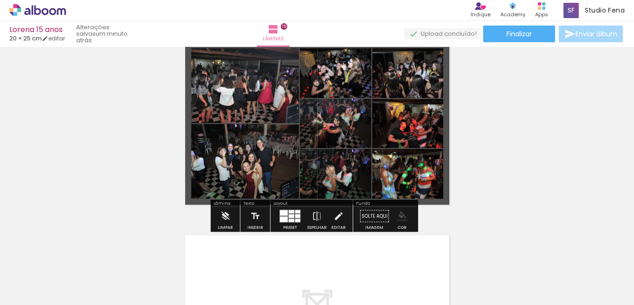
click at [403, 219] on iron-icon "color picker" at bounding box center [402, 216] width 10 height 10
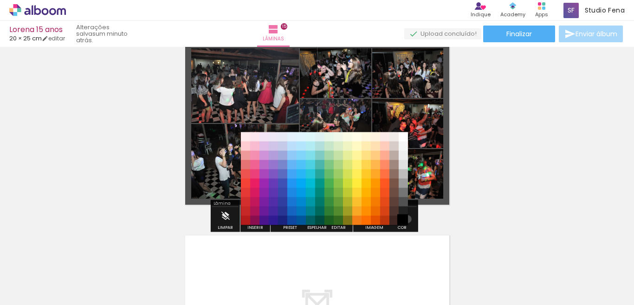
click at [404, 219] on paper-item "#000000" at bounding box center [402, 220] width 9 height 9
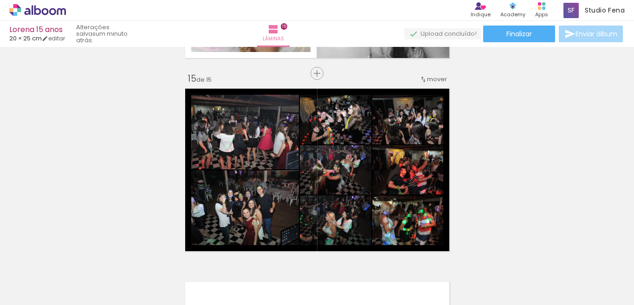
scroll to position [2644, 0]
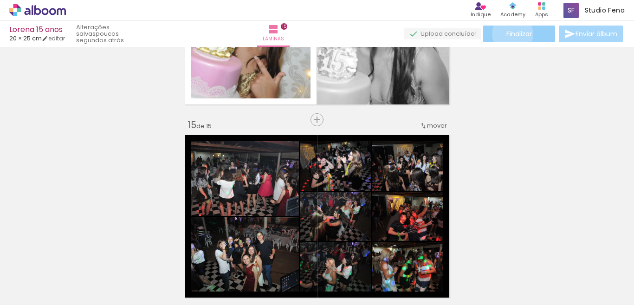
click at [509, 34] on span "Finalizar" at bounding box center [519, 34] width 26 height 6
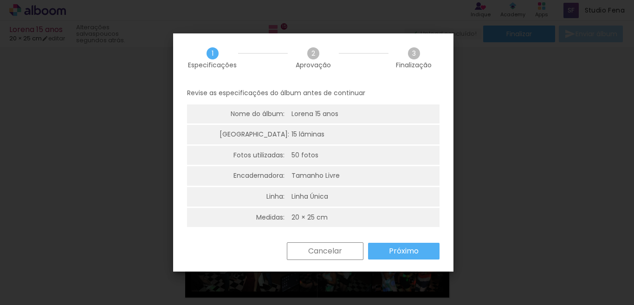
click at [0, 0] on slot "Próximo" at bounding box center [0, 0] width 0 height 0
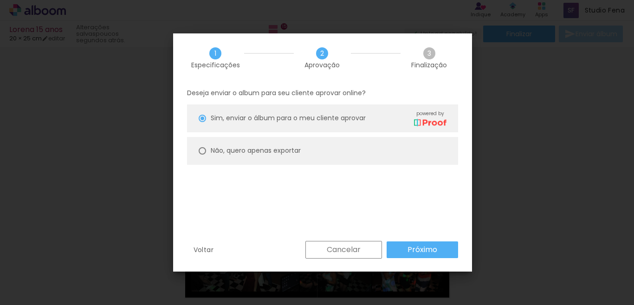
click at [271, 157] on paper-radio-button "Não, quero apenas exportar" at bounding box center [322, 151] width 271 height 28
type paper-radio-button "on"
click at [0, 0] on slot "Próximo" at bounding box center [0, 0] width 0 height 0
type input "Alta, 300 DPI"
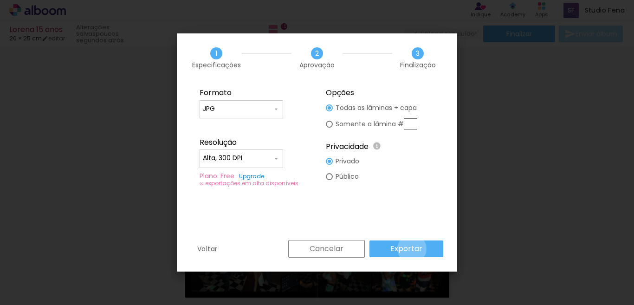
click at [0, 0] on slot "Exportar" at bounding box center [0, 0] width 0 height 0
